Goal: Task Accomplishment & Management: Complete application form

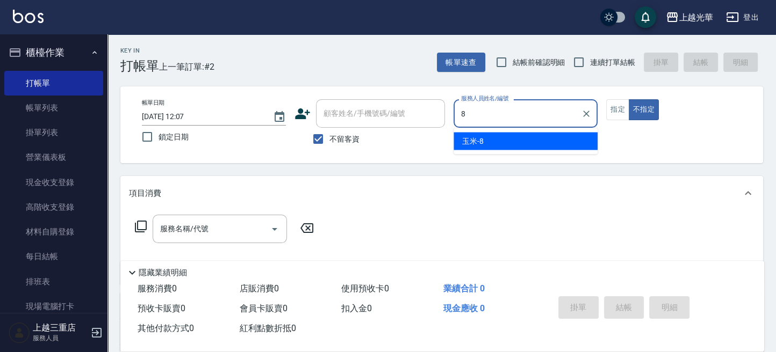
type input "玉米-8"
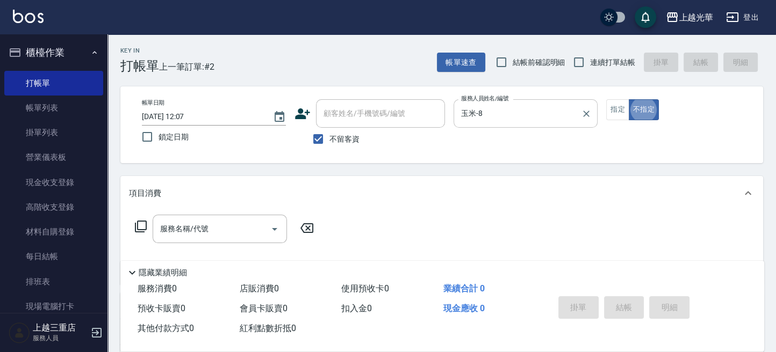
type button "false"
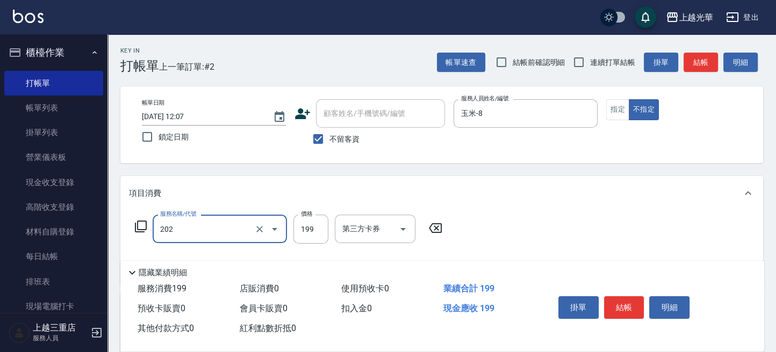
type input "不指定單剪(202)"
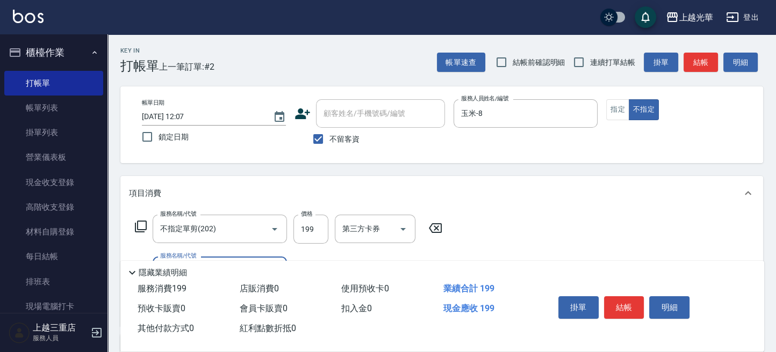
click at [711, 65] on button "結帳" at bounding box center [701, 63] width 34 height 20
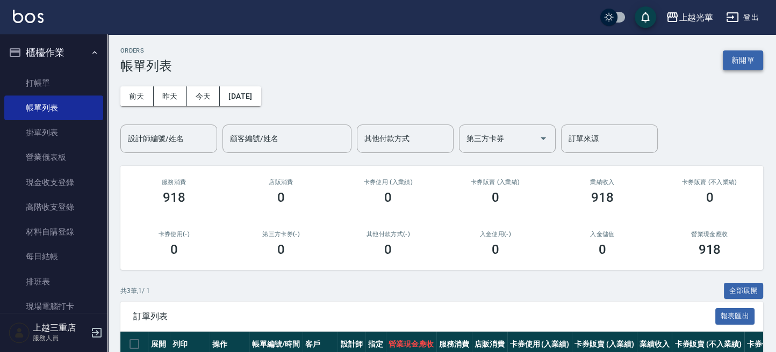
click at [747, 52] on button "新開單" at bounding box center [743, 61] width 40 height 20
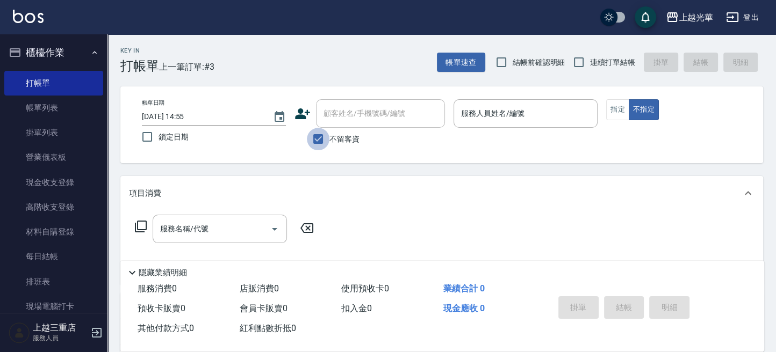
drag, startPoint x: 320, startPoint y: 135, endPoint x: 330, endPoint y: 131, distance: 11.4
click at [320, 134] on input "不留客資" at bounding box center [318, 139] width 23 height 23
checkbox input "false"
click at [400, 109] on div "顧客姓名/手機號碼/編號 顧客姓名/手機號碼/編號" at bounding box center [380, 113] width 129 height 28
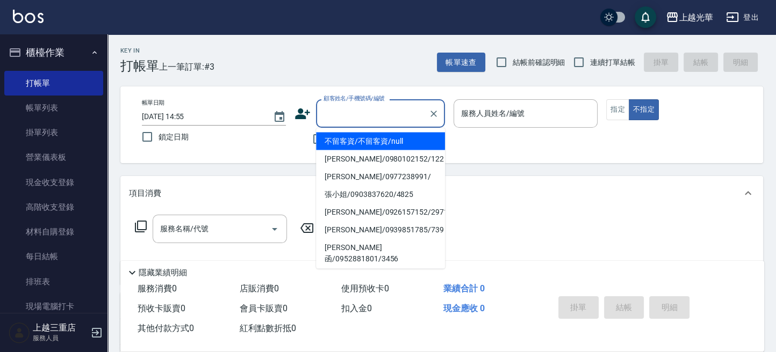
click at [307, 116] on icon at bounding box center [302, 114] width 16 height 16
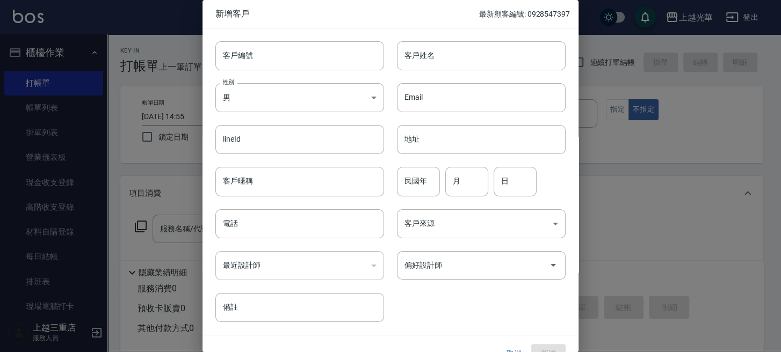
click at [443, 67] on input "客戶姓名" at bounding box center [481, 55] width 169 height 29
type input "[PERSON_NAME]"
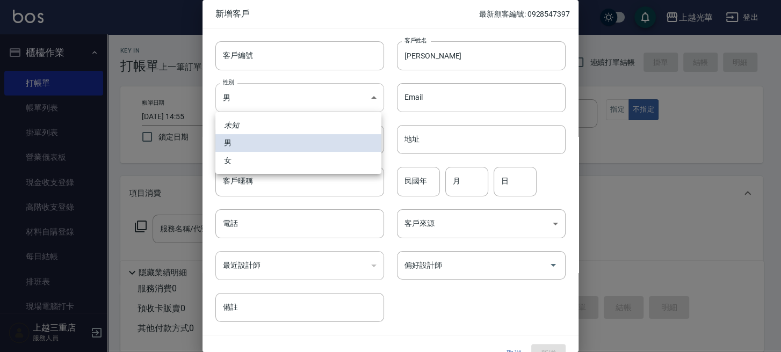
click at [298, 99] on body "上越光華 登出 櫃檯作業 打帳單 帳單列表 掛單列表 營業儀表板 現金收支登錄 高階收支登錄 材料自購登錄 每日結帳 排班表 現場電腦打卡 預約管理 預約管理…" at bounding box center [390, 262] width 781 height 524
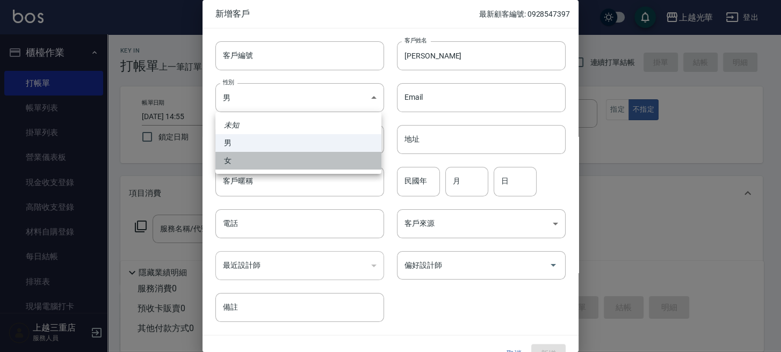
click at [267, 154] on li "女" at bounding box center [298, 161] width 166 height 18
type input "[DEMOGRAPHIC_DATA]"
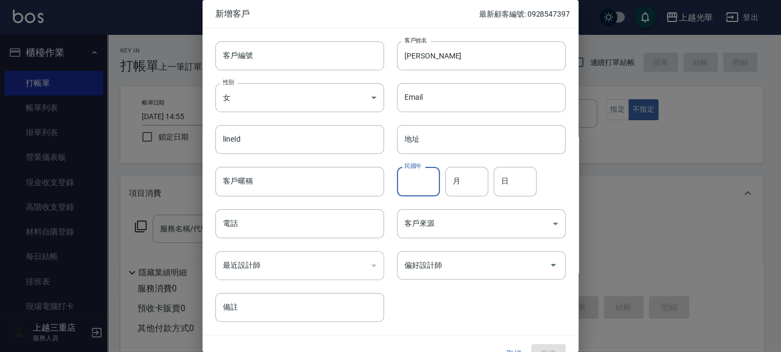
drag, startPoint x: 426, startPoint y: 179, endPoint x: 443, endPoint y: 162, distance: 24.3
click at [425, 179] on input "民國年" at bounding box center [418, 181] width 43 height 29
type input "63"
type input "12"
type input "20"
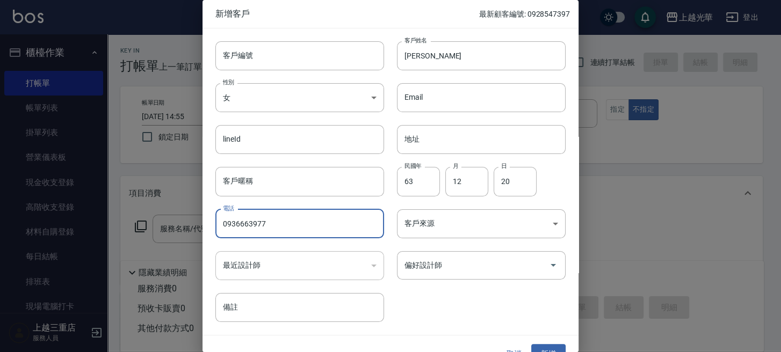
type input "0936663977"
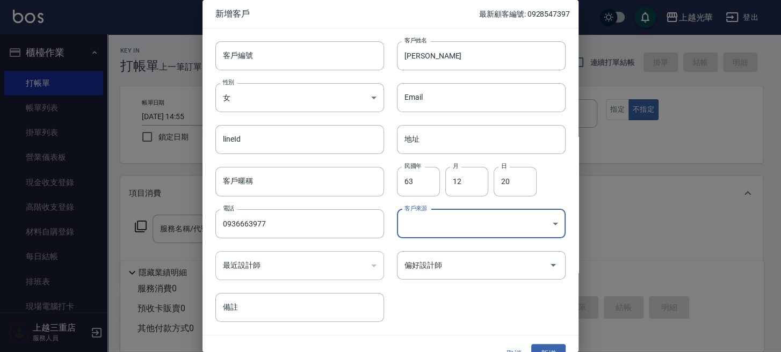
click at [443, 211] on div "客戶來源 ​ 客戶來源" at bounding box center [475, 218] width 182 height 42
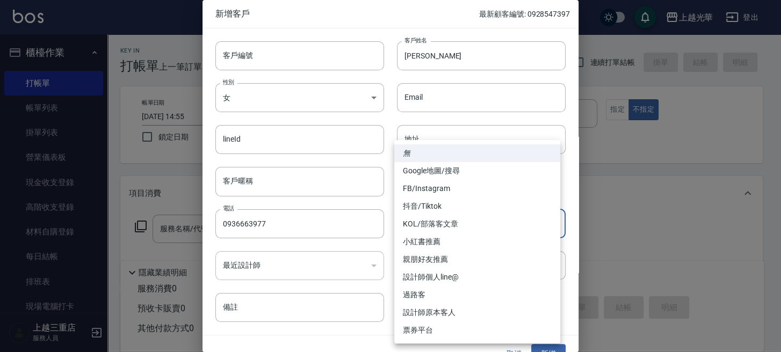
click at [443, 215] on body "上越光華 登出 櫃檯作業 打帳單 帳單列表 掛單列表 營業儀表板 現金收支登錄 高階收支登錄 材料自購登錄 每日結帳 排班表 現場電腦打卡 預約管理 預約管理…" at bounding box center [390, 262] width 781 height 524
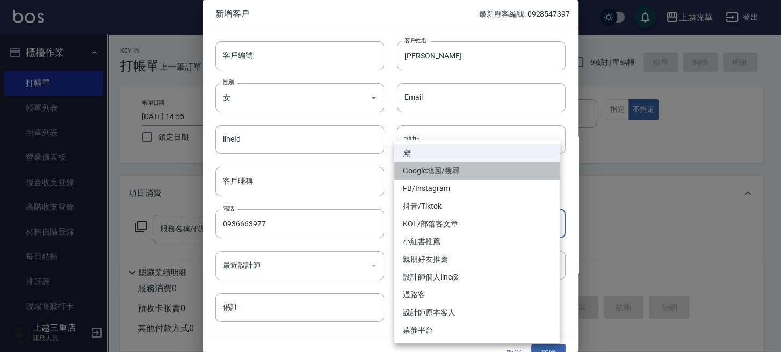
drag, startPoint x: 438, startPoint y: 167, endPoint x: 443, endPoint y: 183, distance: 17.2
click at [438, 169] on li "Google地圖/搜尋" at bounding box center [477, 171] width 166 height 18
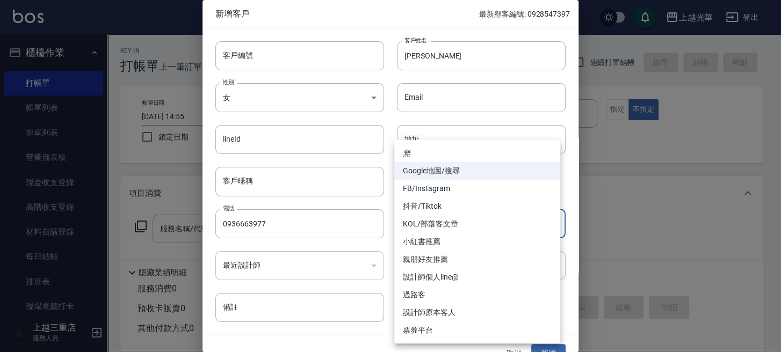
click at [448, 225] on body "上越光華 登出 櫃檯作業 打帳單 帳單列表 掛單列表 營業儀表板 現金收支登錄 高階收支登錄 材料自購登錄 每日結帳 排班表 現場電腦打卡 預約管理 預約管理…" at bounding box center [390, 262] width 781 height 524
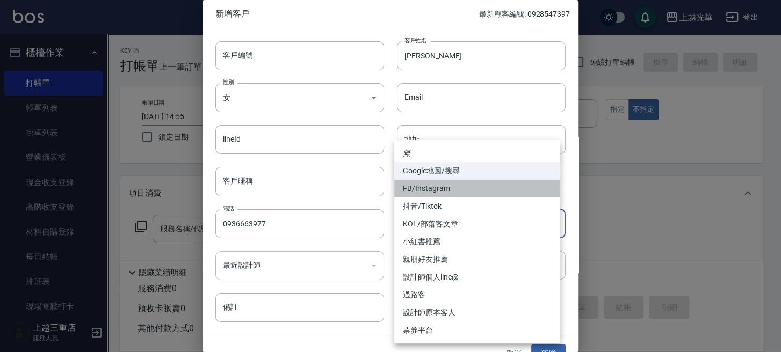
drag, startPoint x: 437, startPoint y: 188, endPoint x: 436, endPoint y: 195, distance: 7.0
click at [436, 188] on li "FB/Instagram" at bounding box center [477, 189] width 166 height 18
type input "FB/Instagram"
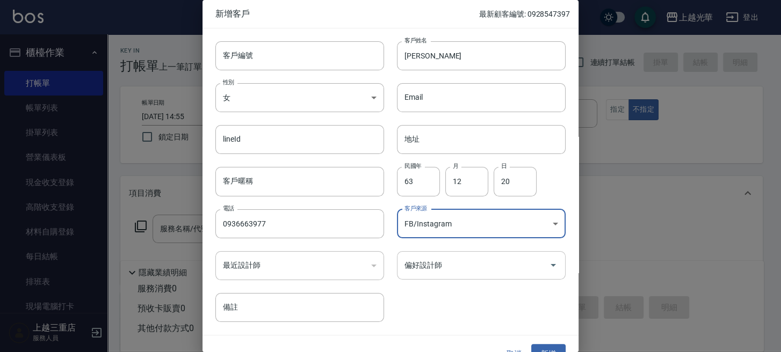
click at [442, 260] on input "偏好設計師" at bounding box center [473, 265] width 143 height 19
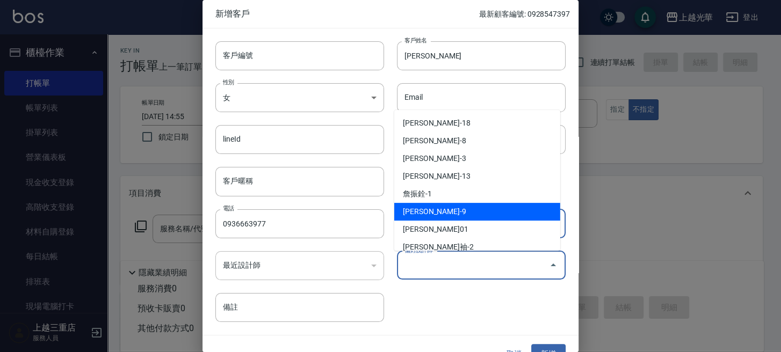
click at [435, 204] on li "[PERSON_NAME]-9" at bounding box center [477, 212] width 166 height 18
type input "[PERSON_NAME]"
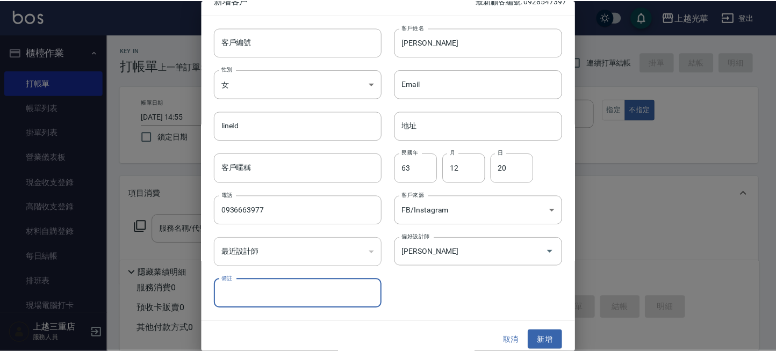
scroll to position [19, 0]
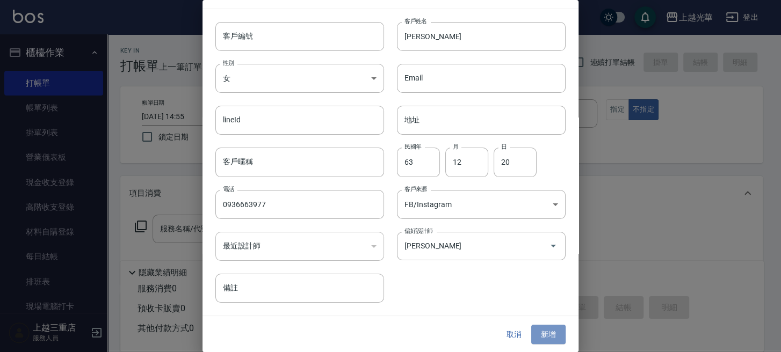
drag, startPoint x: 538, startPoint y: 331, endPoint x: 529, endPoint y: 319, distance: 15.4
click at [538, 331] on button "新增" at bounding box center [548, 335] width 34 height 20
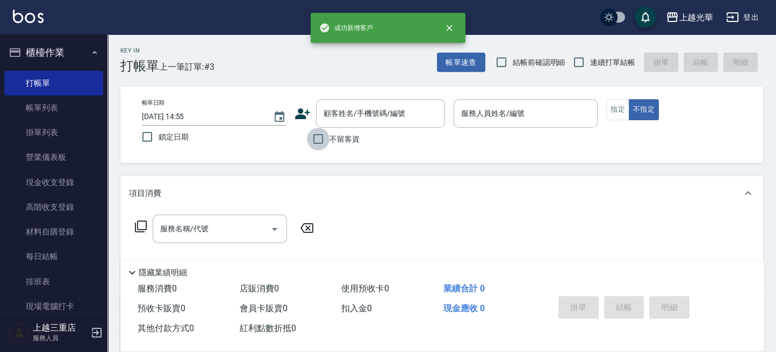
drag, startPoint x: 325, startPoint y: 140, endPoint x: 327, endPoint y: 133, distance: 7.0
click at [325, 140] on input "不留客資" at bounding box center [318, 139] width 23 height 23
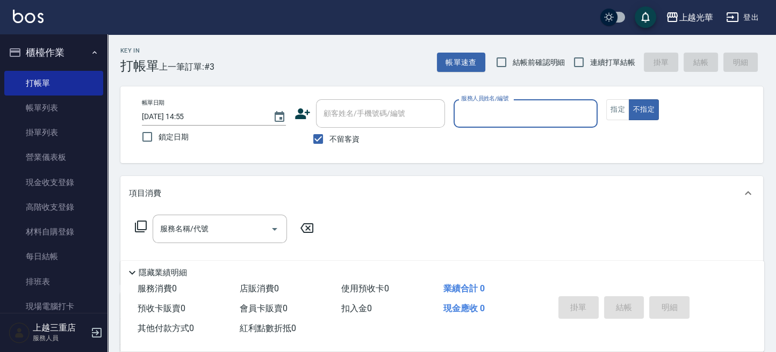
drag, startPoint x: 325, startPoint y: 135, endPoint x: 329, endPoint y: 129, distance: 7.3
click at [326, 134] on input "不留客資" at bounding box center [318, 139] width 23 height 23
checkbox input "false"
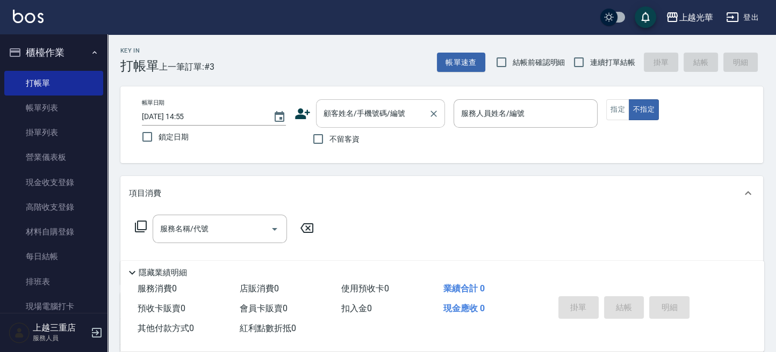
drag, startPoint x: 334, startPoint y: 119, endPoint x: 344, endPoint y: 114, distance: 11.5
click at [340, 118] on input "顧客姓名/手機號碼/編號" at bounding box center [372, 113] width 103 height 19
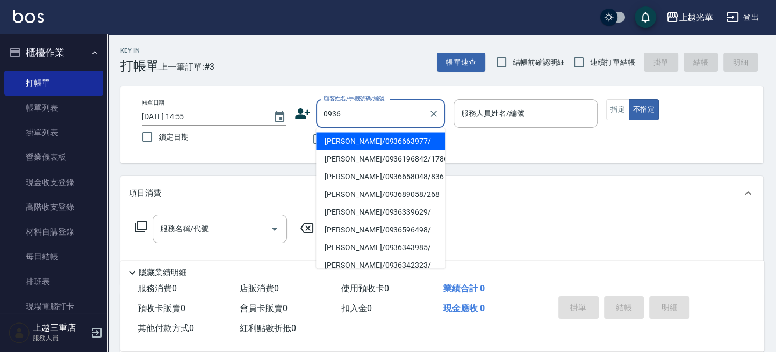
click at [358, 138] on li "[PERSON_NAME]/0936663977/" at bounding box center [380, 141] width 129 height 18
type input "[PERSON_NAME]/0936663977/"
type input "喨喨-9"
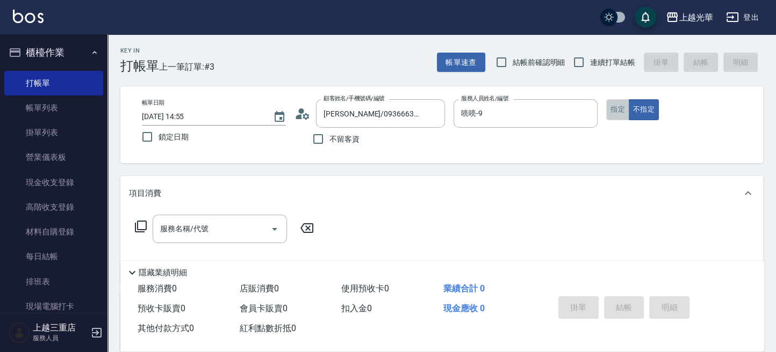
click at [614, 107] on button "指定" at bounding box center [617, 109] width 23 height 21
click at [584, 59] on input "連續打單結帳" at bounding box center [578, 62] width 23 height 23
checkbox input "true"
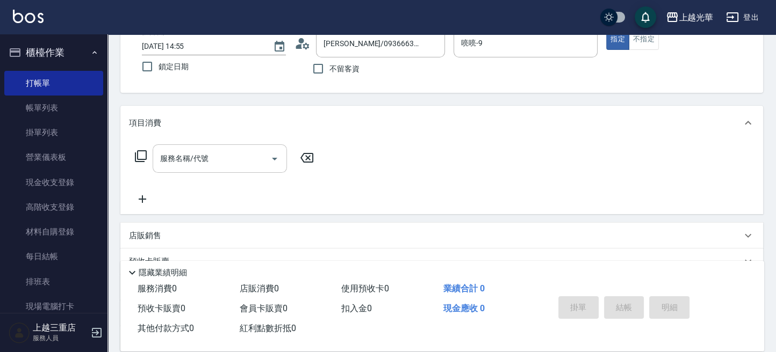
scroll to position [71, 0]
drag, startPoint x: 213, startPoint y: 169, endPoint x: 220, endPoint y: 169, distance: 7.0
click at [216, 169] on div "服務名稱/代號" at bounding box center [220, 157] width 134 height 28
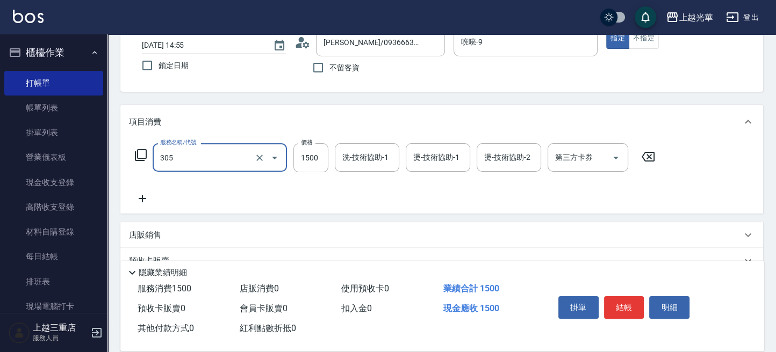
type input "設計燙髮1500(305)"
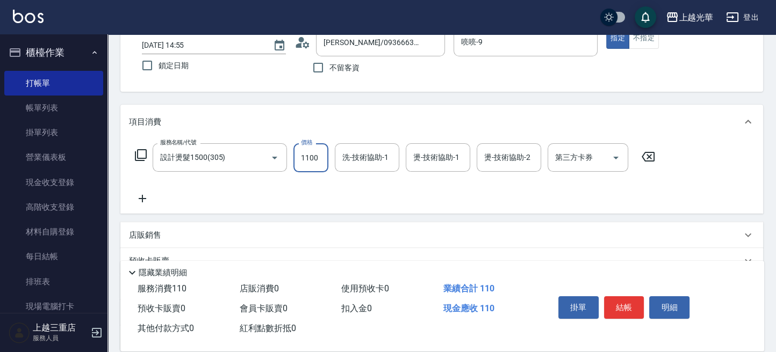
type input "1100"
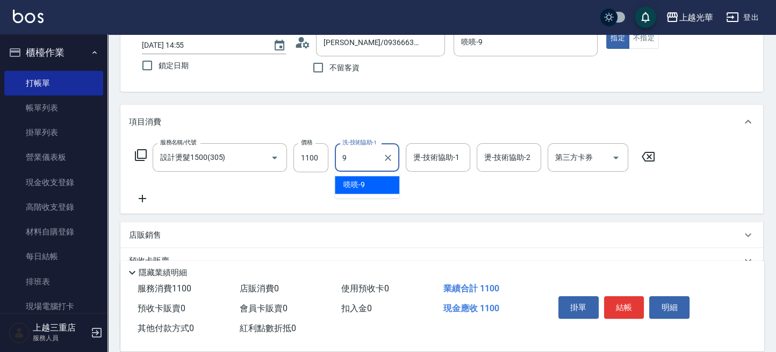
type input "喨喨-9"
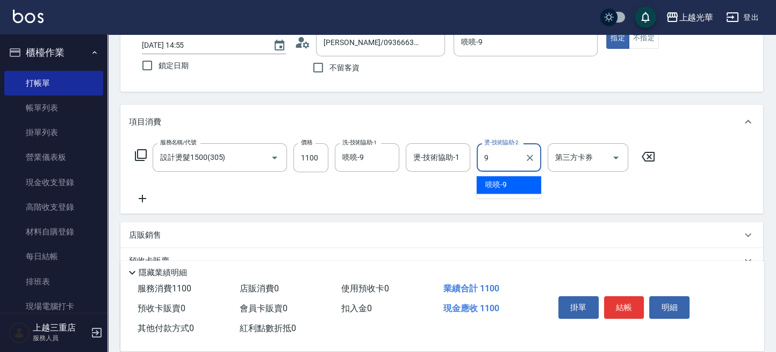
type input "喨喨-9"
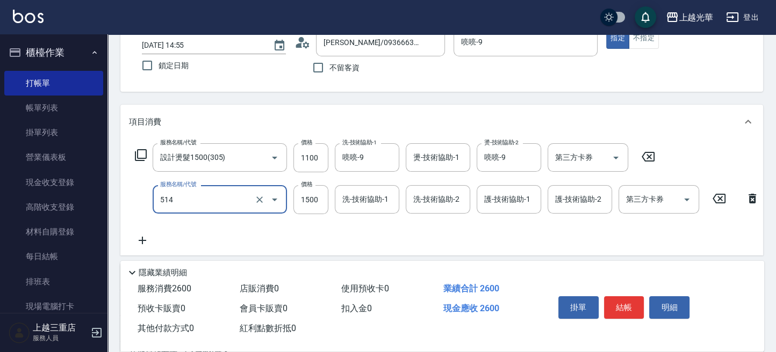
type input "歐納西斯5G護髮/單次(514)"
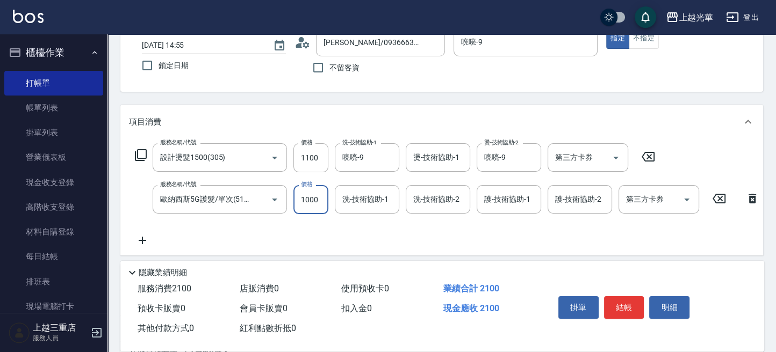
type input "1000"
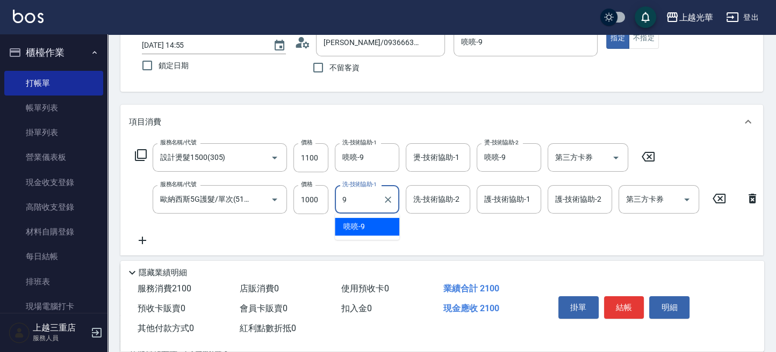
type input "喨喨-9"
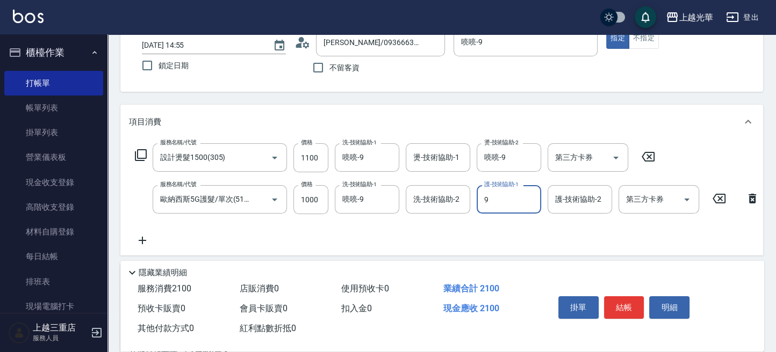
type input "喨喨-9"
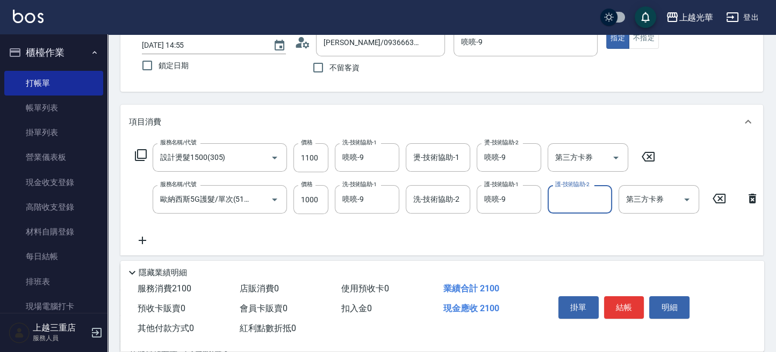
drag, startPoint x: 627, startPoint y: 296, endPoint x: 636, endPoint y: 300, distance: 9.6
click at [628, 297] on button "結帳" at bounding box center [624, 308] width 40 height 23
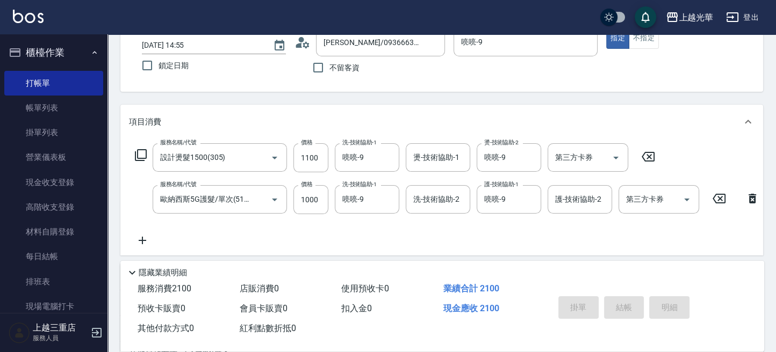
type input "[DATE] 14:56"
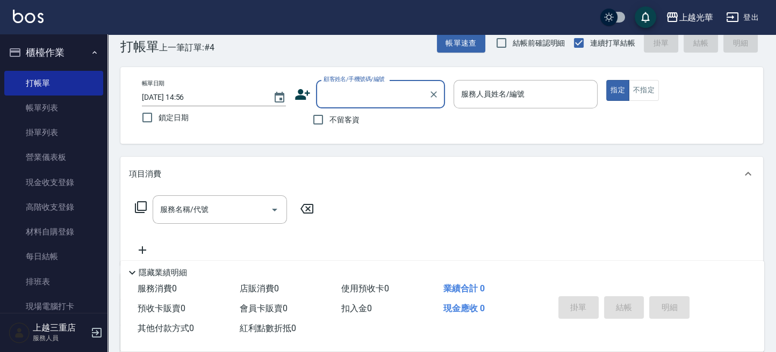
scroll to position [0, 0]
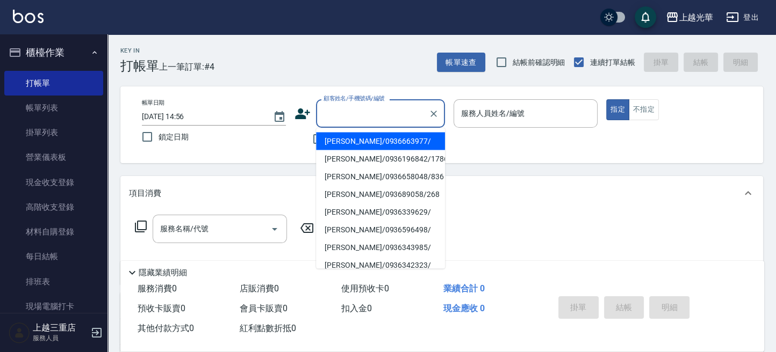
click at [385, 107] on input "顧客姓名/手機號碼/編號" at bounding box center [372, 113] width 103 height 19
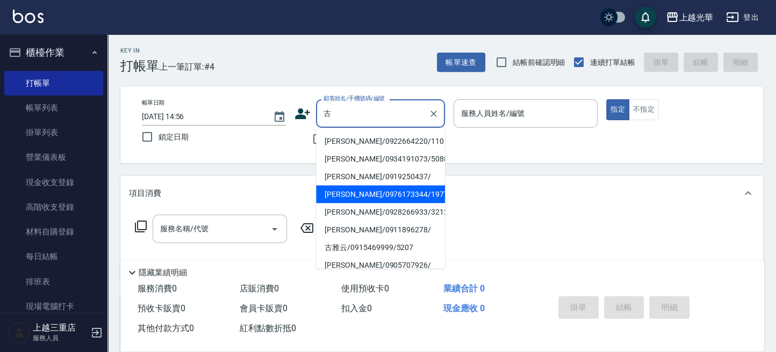
click at [385, 199] on li "[PERSON_NAME]/0976173344/1977" at bounding box center [380, 194] width 129 height 18
type input "[PERSON_NAME]/0976173344/1977"
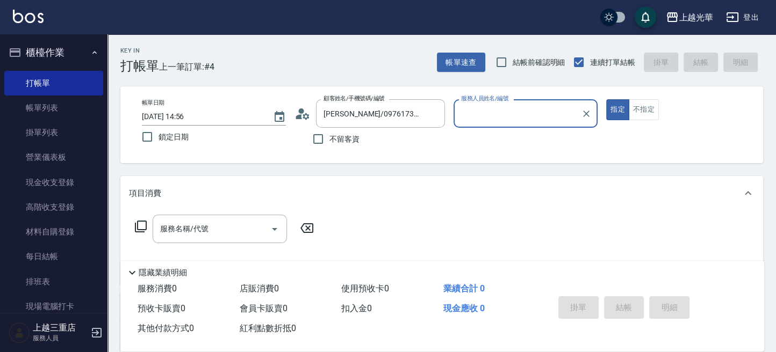
type input "雅袖-2"
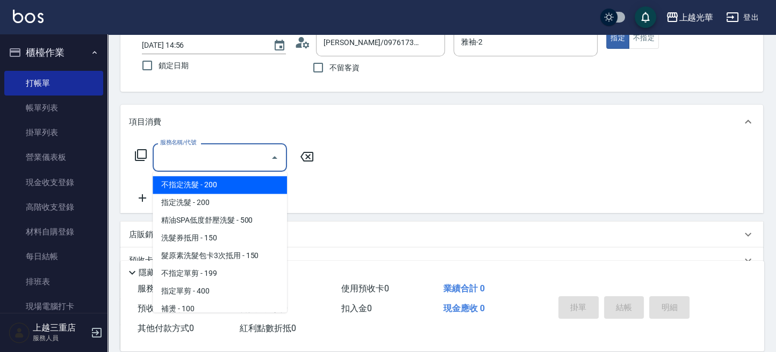
click at [185, 157] on input "服務名稱/代號" at bounding box center [211, 157] width 109 height 19
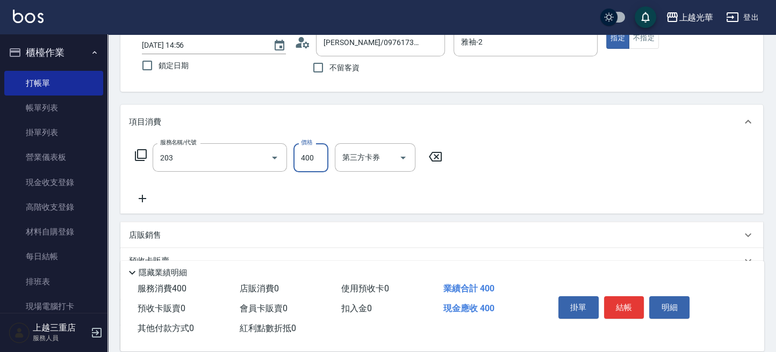
type input "指定單剪(203)"
type input "350"
click at [622, 307] on button "結帳" at bounding box center [624, 308] width 40 height 23
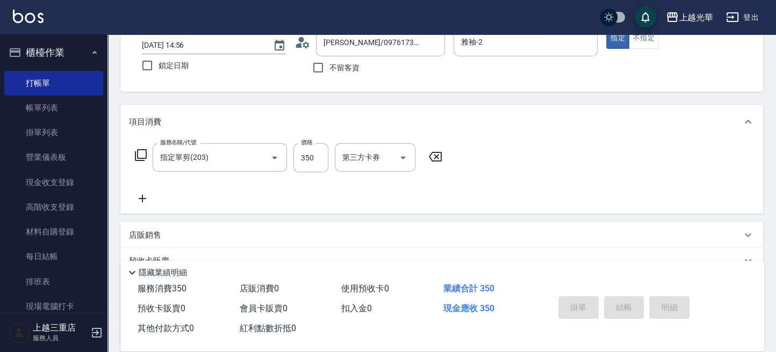
type input "[DATE] 14:57"
